Goal: Check status

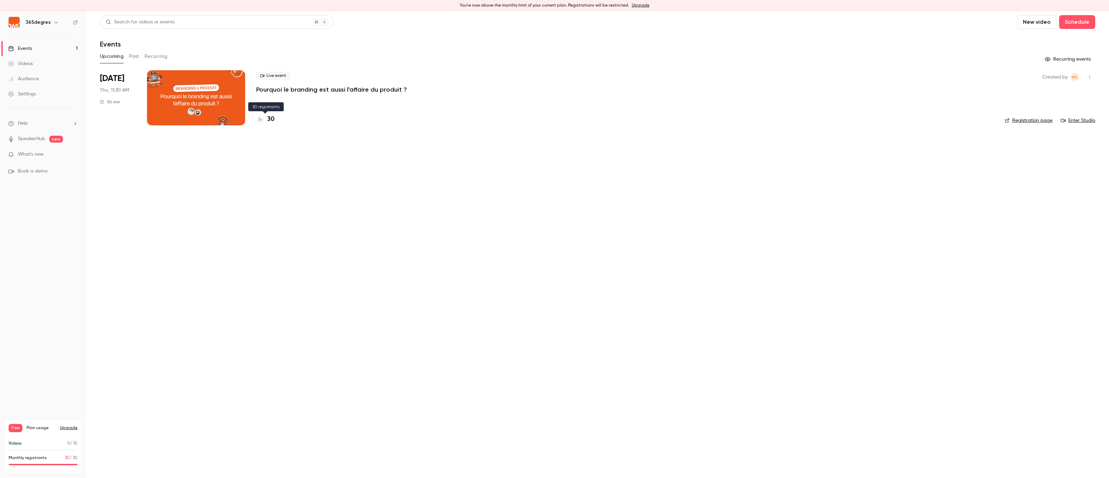
click at [268, 118] on h4 "30" at bounding box center [270, 119] width 7 height 9
